Goal: Complete application form

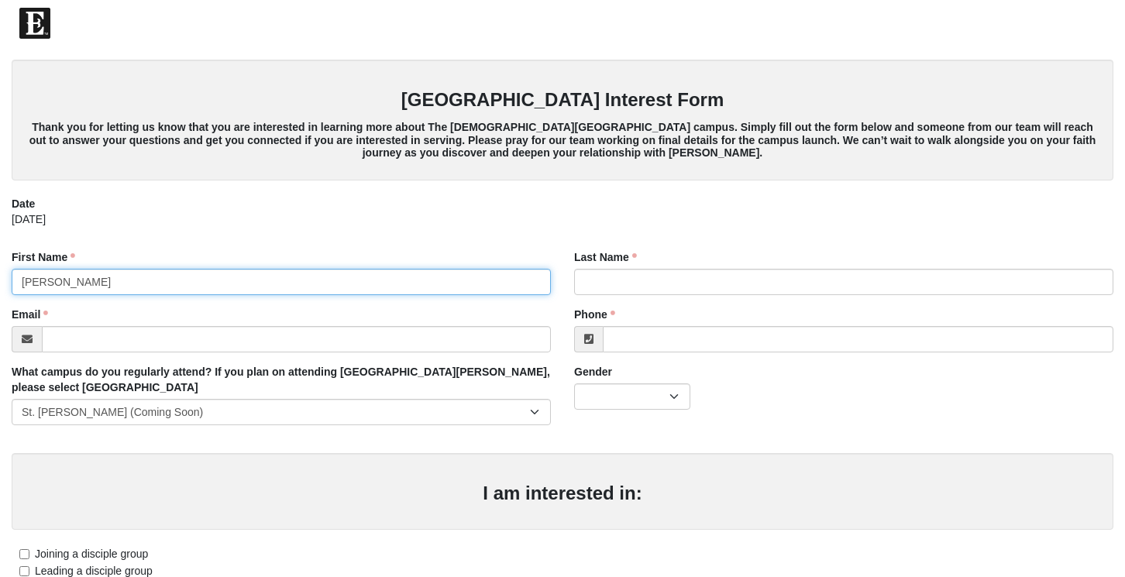
type input "[PERSON_NAME]"
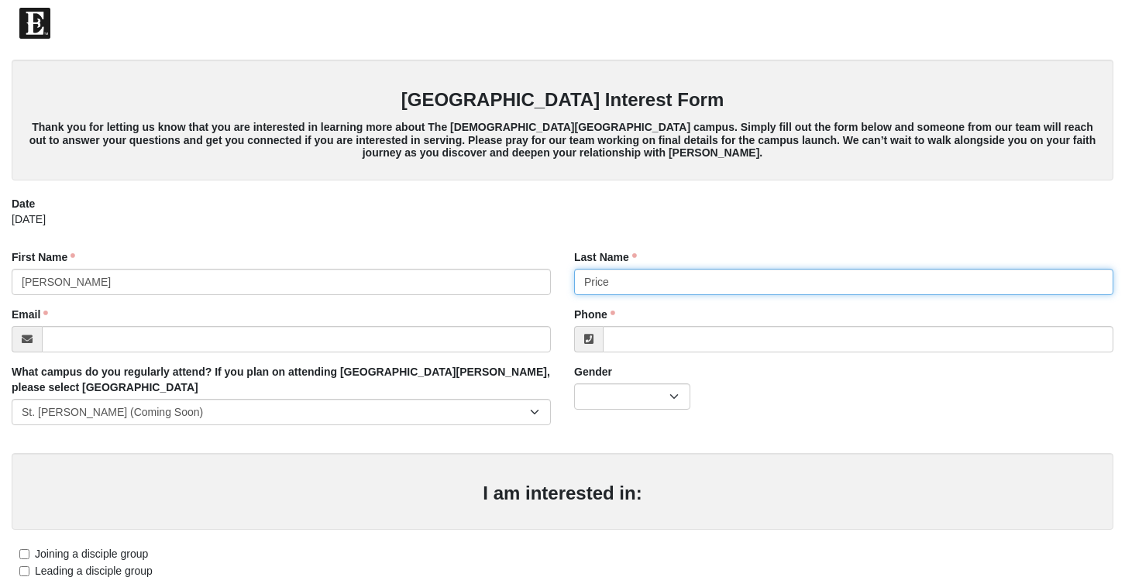
type input "Price"
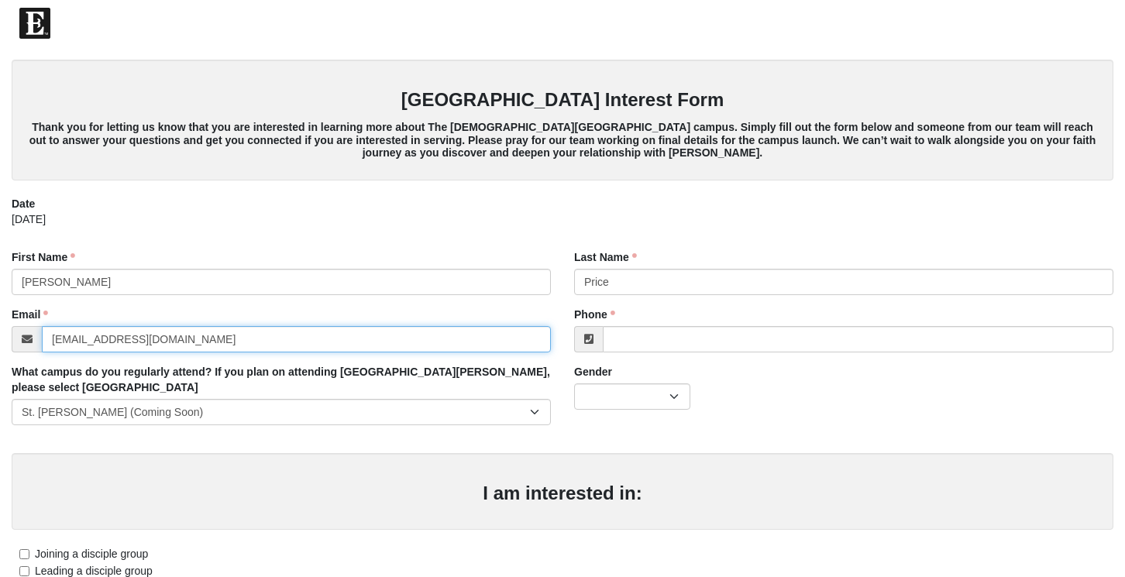
type input "[EMAIL_ADDRESS][DOMAIN_NAME]"
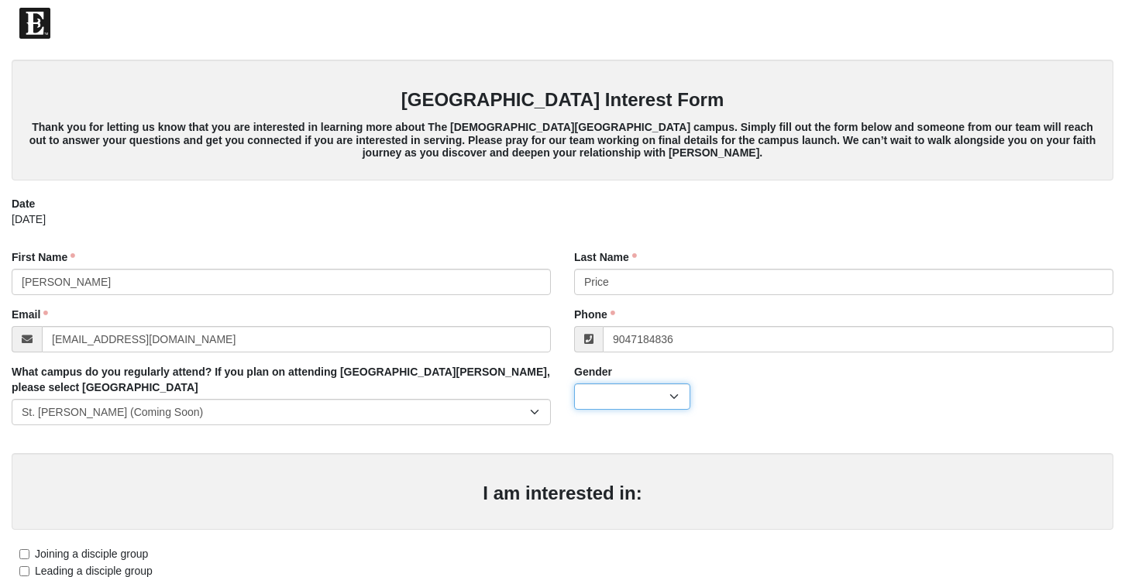
type input "[PHONE_NUMBER]"
select select "2"
click at [679, 473] on div "I am interested in:" at bounding box center [563, 491] width 1102 height 77
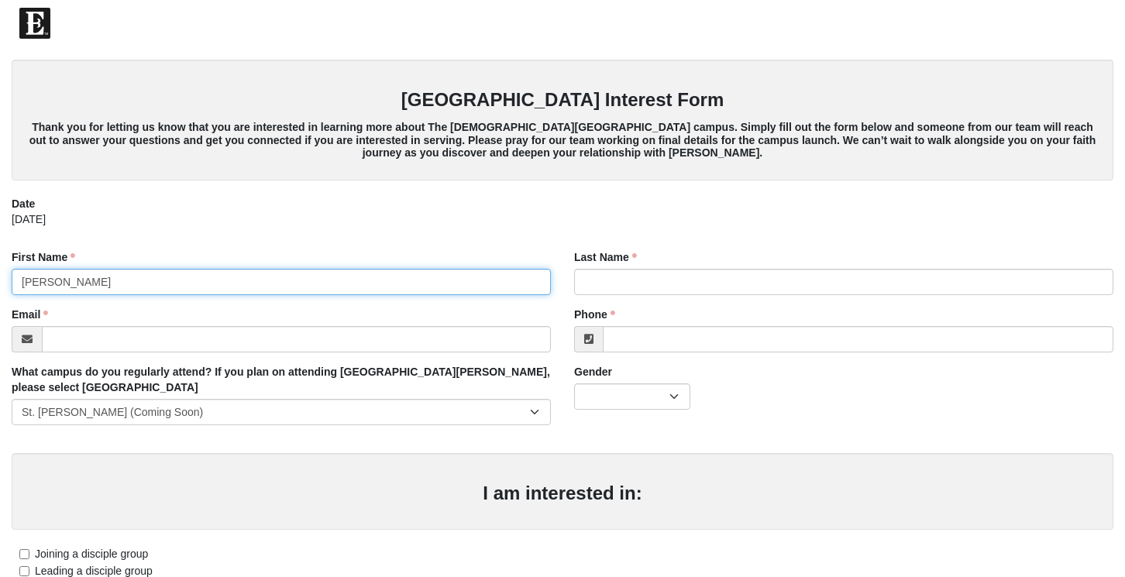
type input "[PERSON_NAME]"
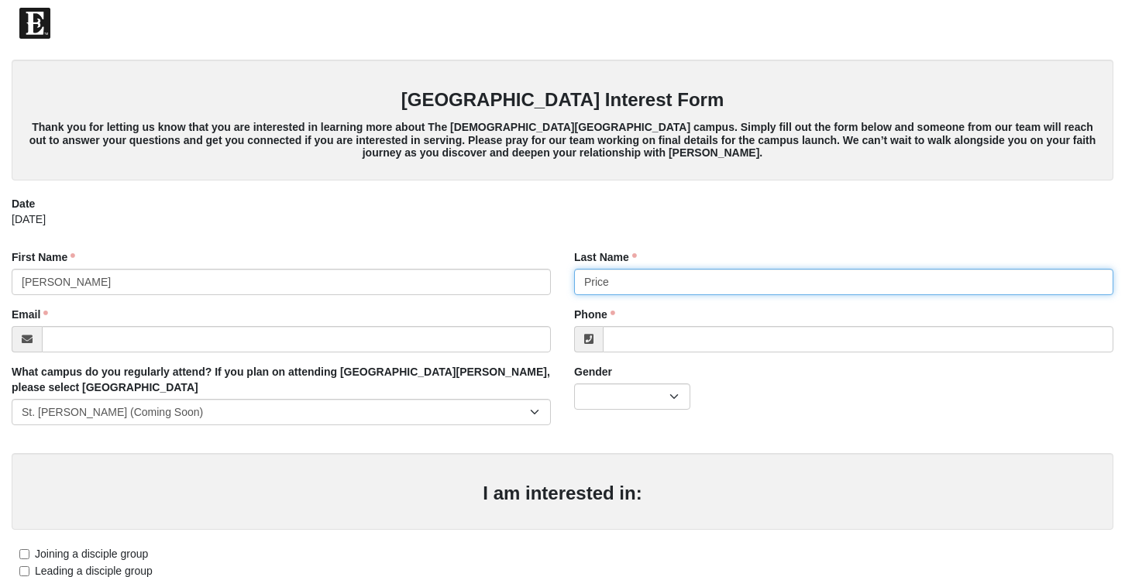
type input "Price"
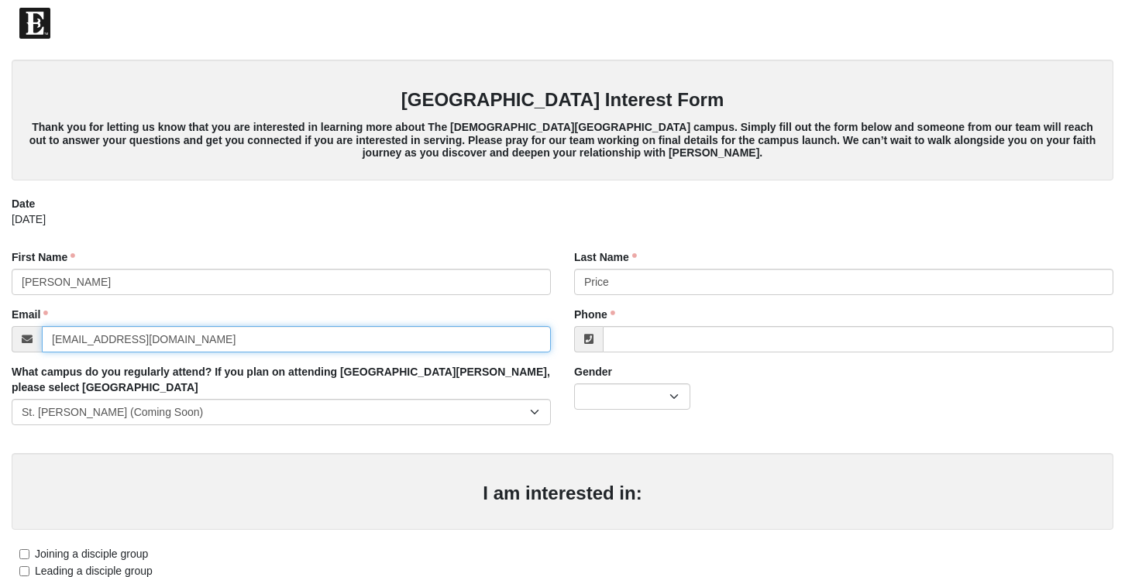
type input "[EMAIL_ADDRESS][DOMAIN_NAME]"
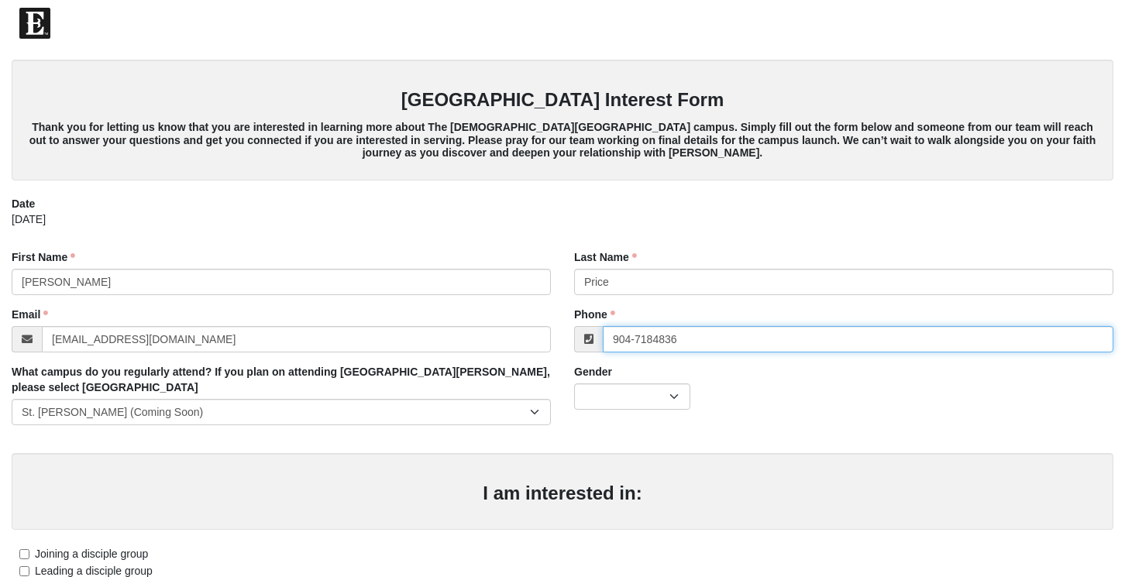
click at [699, 338] on input "904-7184836" at bounding box center [858, 339] width 511 height 26
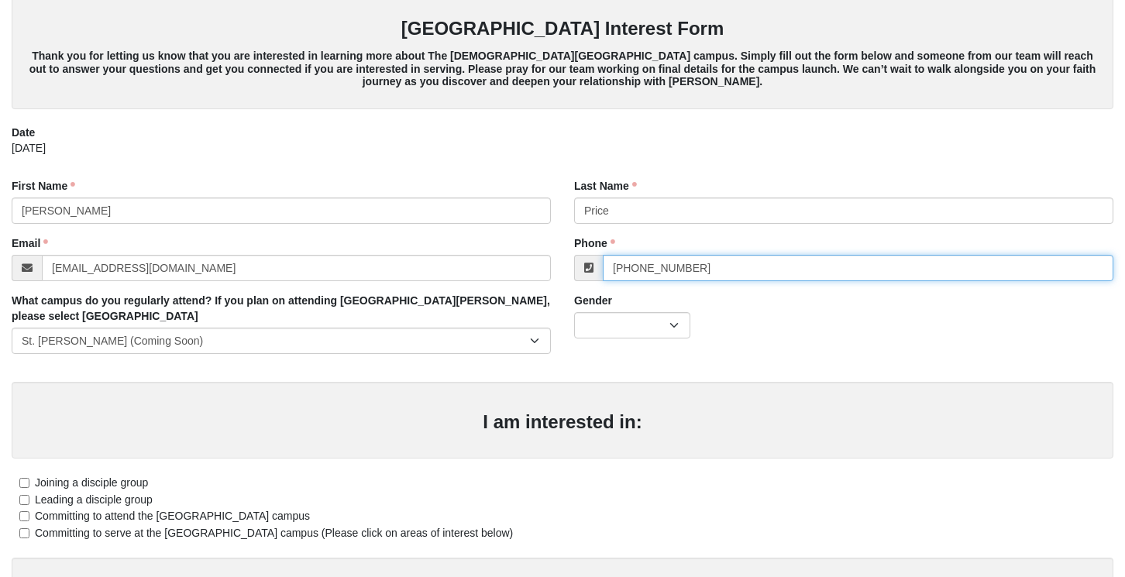
scroll to position [77, 0]
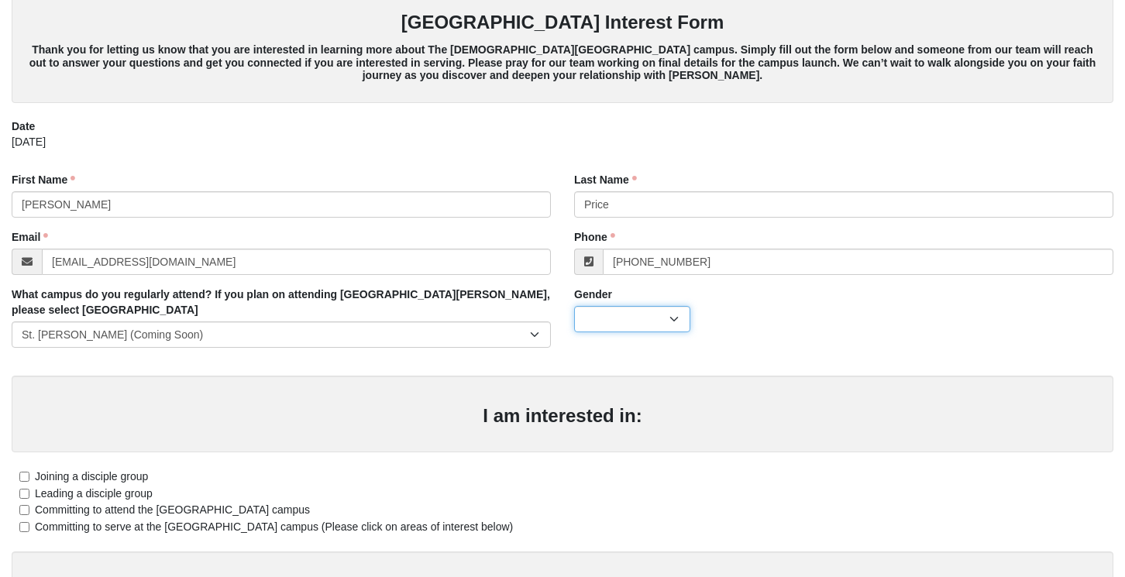
type input "[PHONE_NUMBER]"
select select "2"
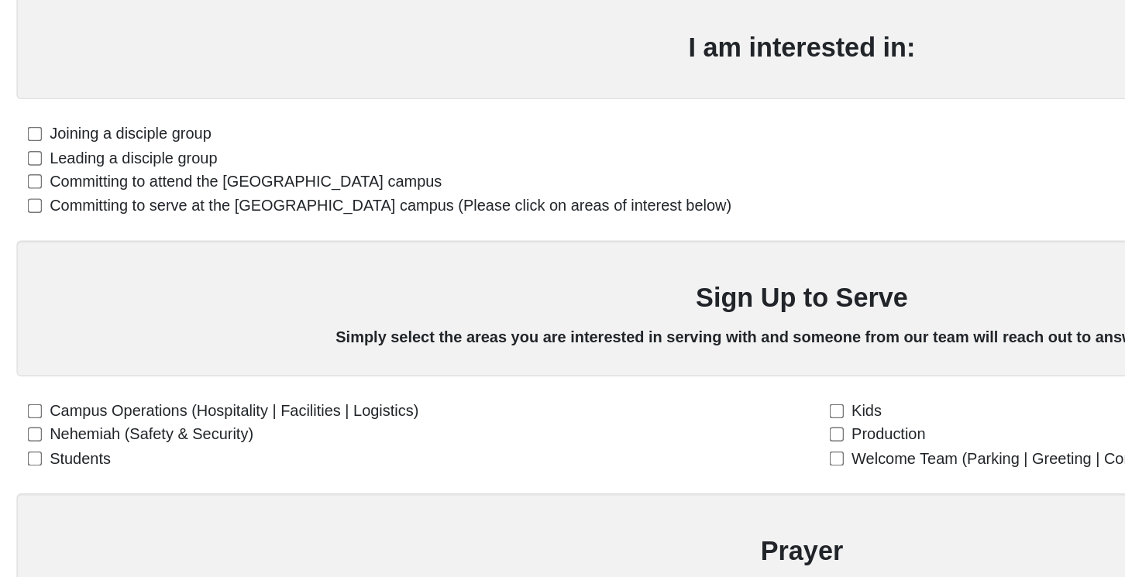
scroll to position [288, 0]
click at [22, 291] on label "Committing to attend the [GEOGRAPHIC_DATA] campus" at bounding box center [161, 299] width 298 height 16
click at [22, 294] on input "Committing to attend the [GEOGRAPHIC_DATA] campus" at bounding box center [24, 299] width 10 height 10
checkbox input "true"
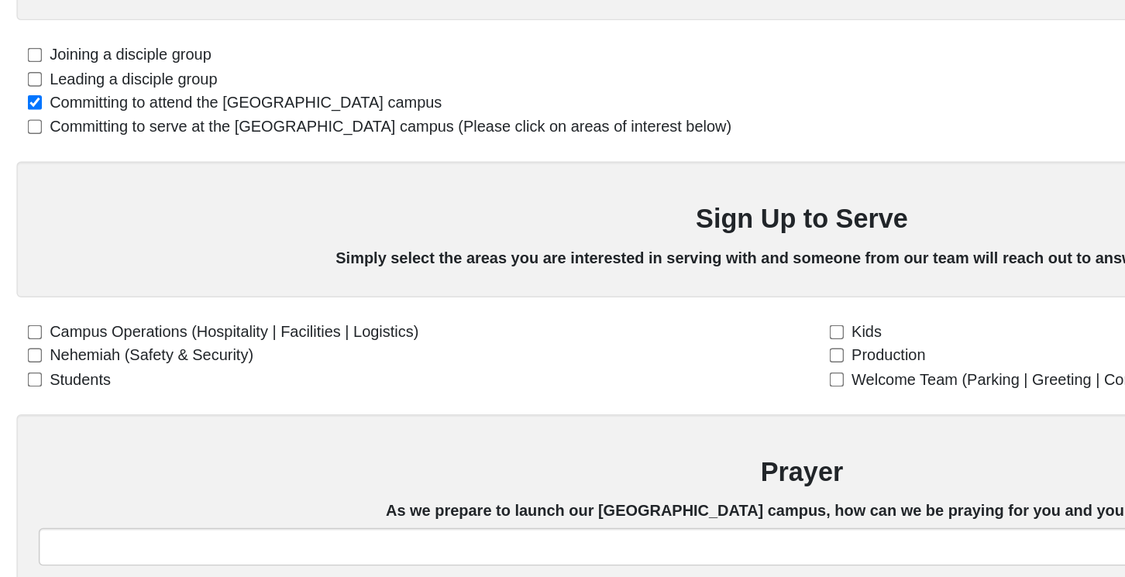
scroll to position [366, 0]
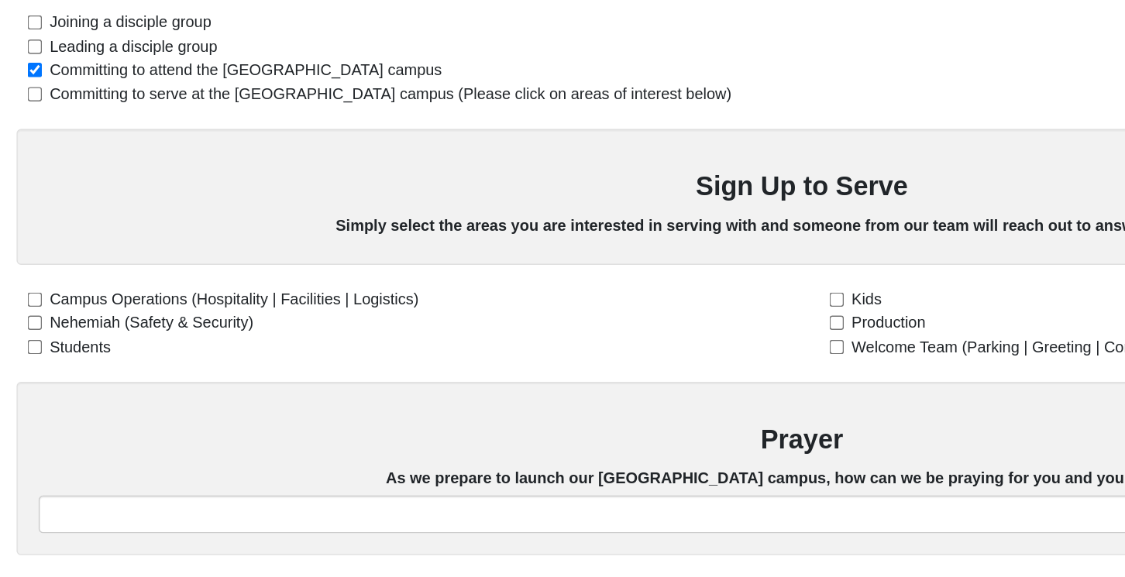
click at [27, 377] on input "Campus Operations (Hospitality | Facilities | Logistics)" at bounding box center [24, 382] width 10 height 10
checkbox input "true"
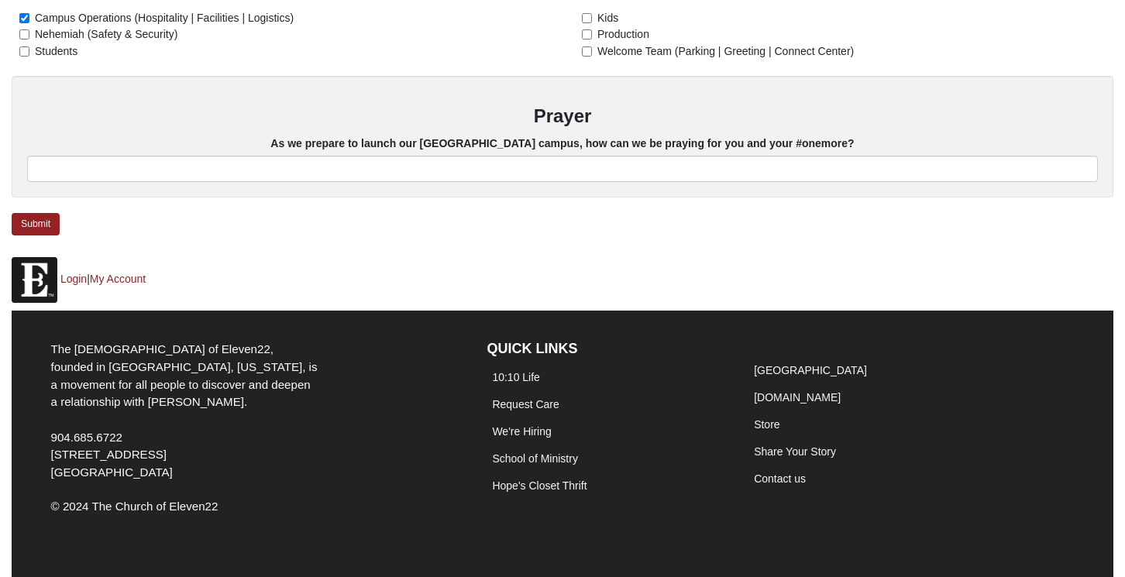
scroll to position [730, 0]
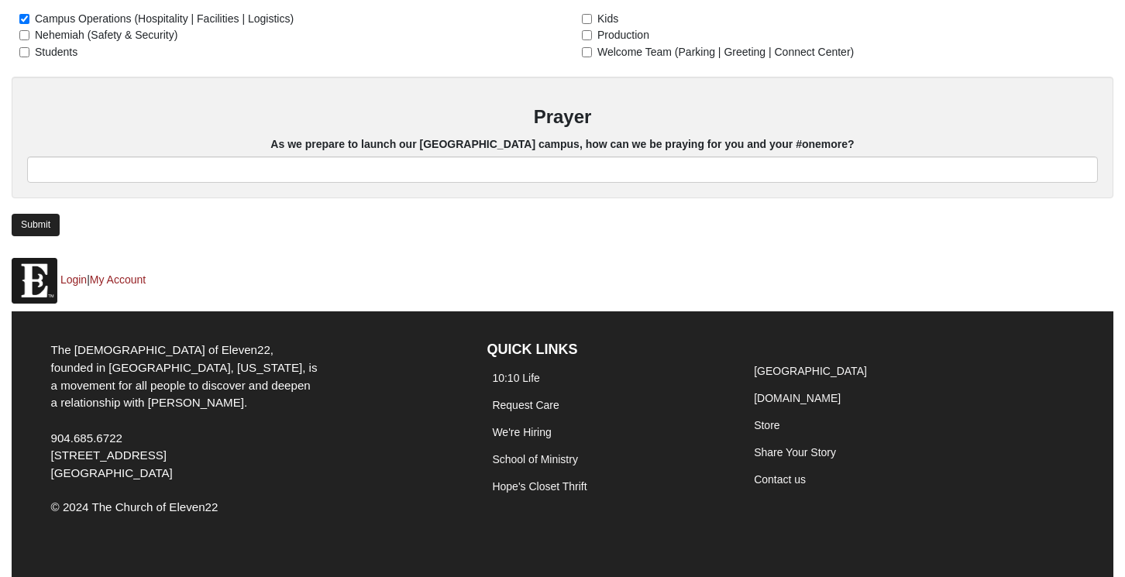
click at [45, 217] on link "Submit" at bounding box center [36, 225] width 48 height 22
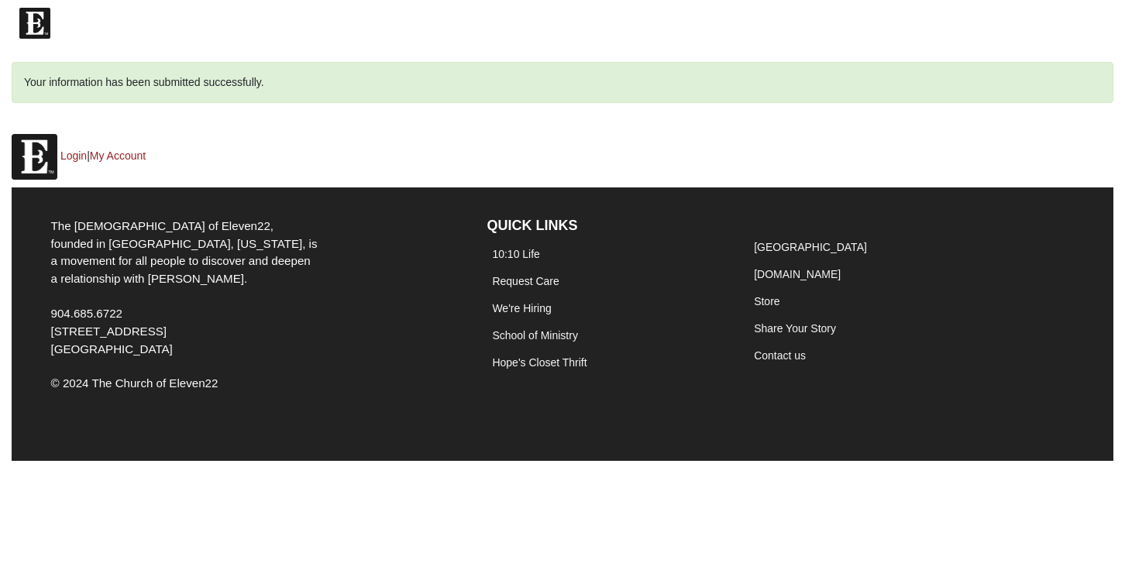
scroll to position [0, 0]
